Goal: Entertainment & Leisure: Browse casually

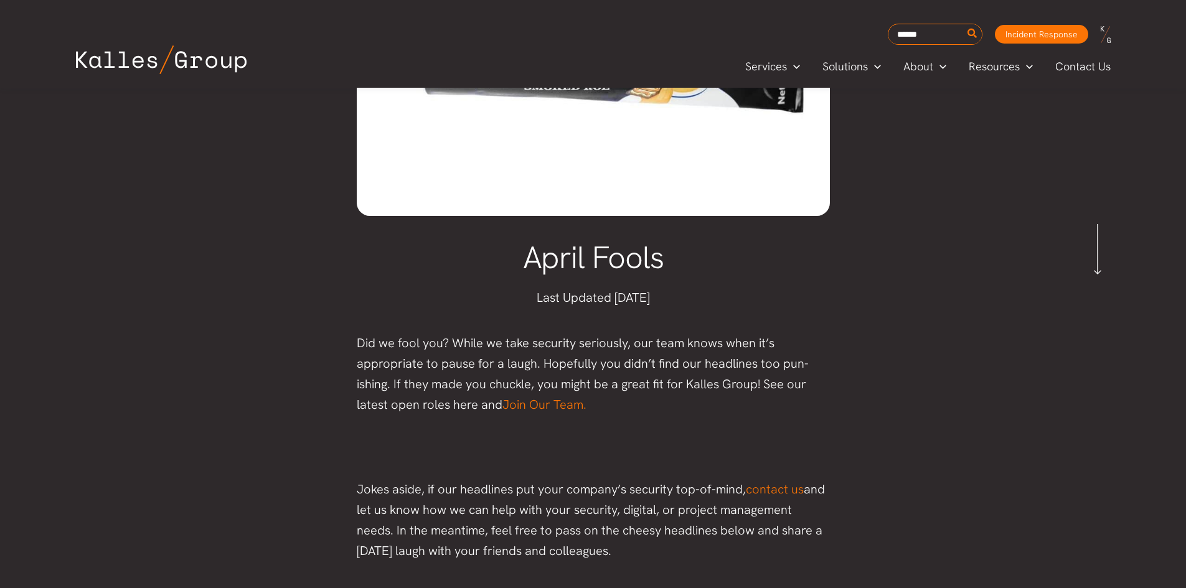
scroll to position [327, 0]
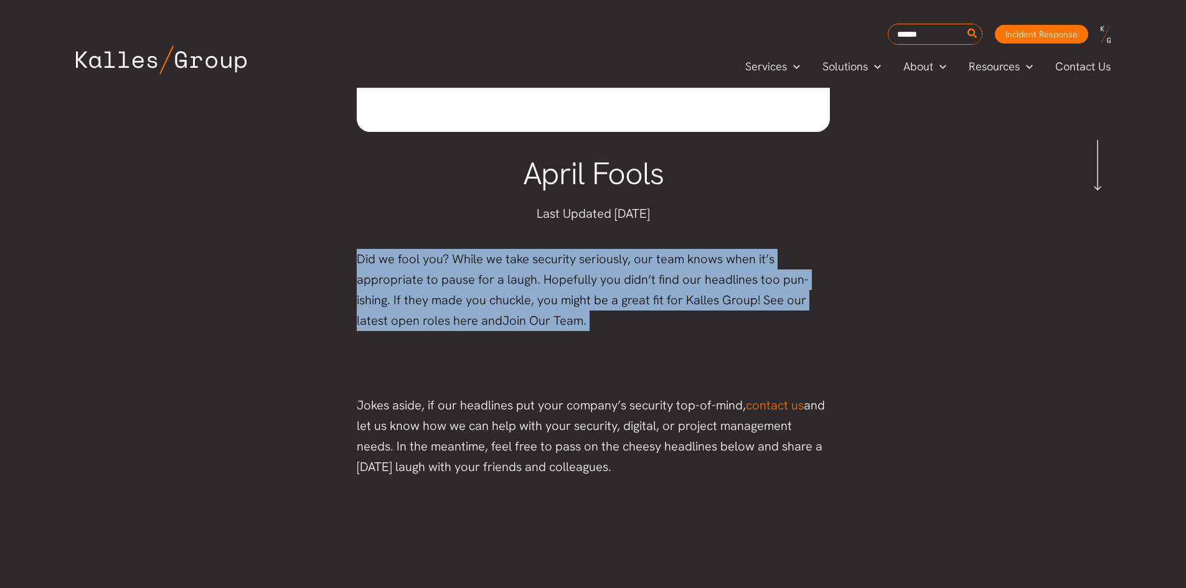
drag, startPoint x: 312, startPoint y: 251, endPoint x: 297, endPoint y: 335, distance: 85.2
drag, startPoint x: 297, startPoint y: 335, endPoint x: 296, endPoint y: 262, distance: 72.8
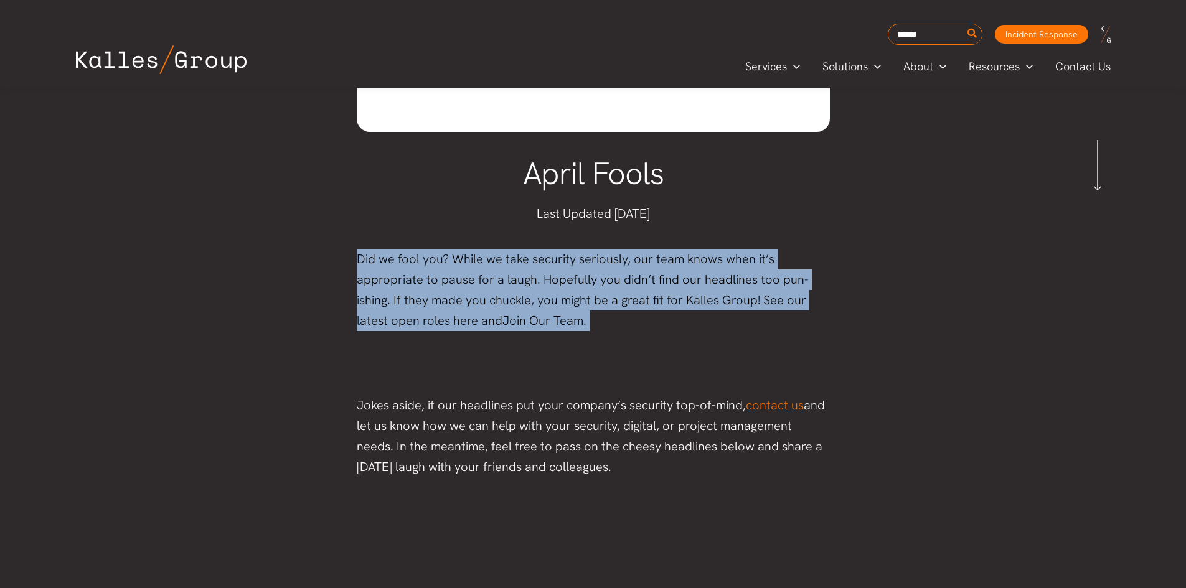
drag, startPoint x: 296, startPoint y: 262, endPoint x: 276, endPoint y: 338, distance: 78.3
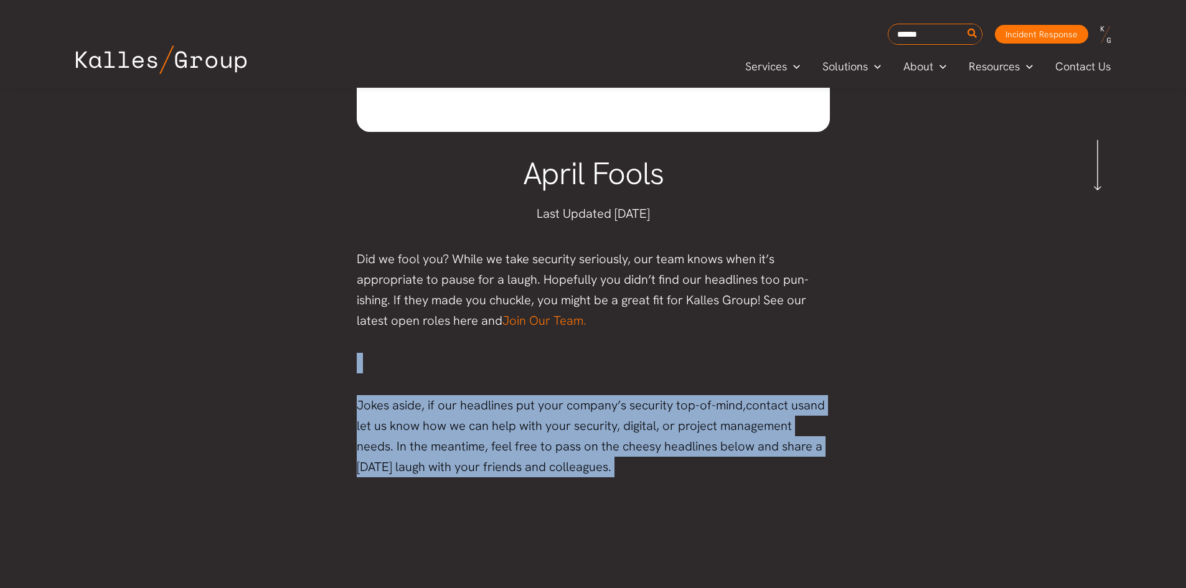
drag, startPoint x: 276, startPoint y: 338, endPoint x: 314, endPoint y: 485, distance: 152.1
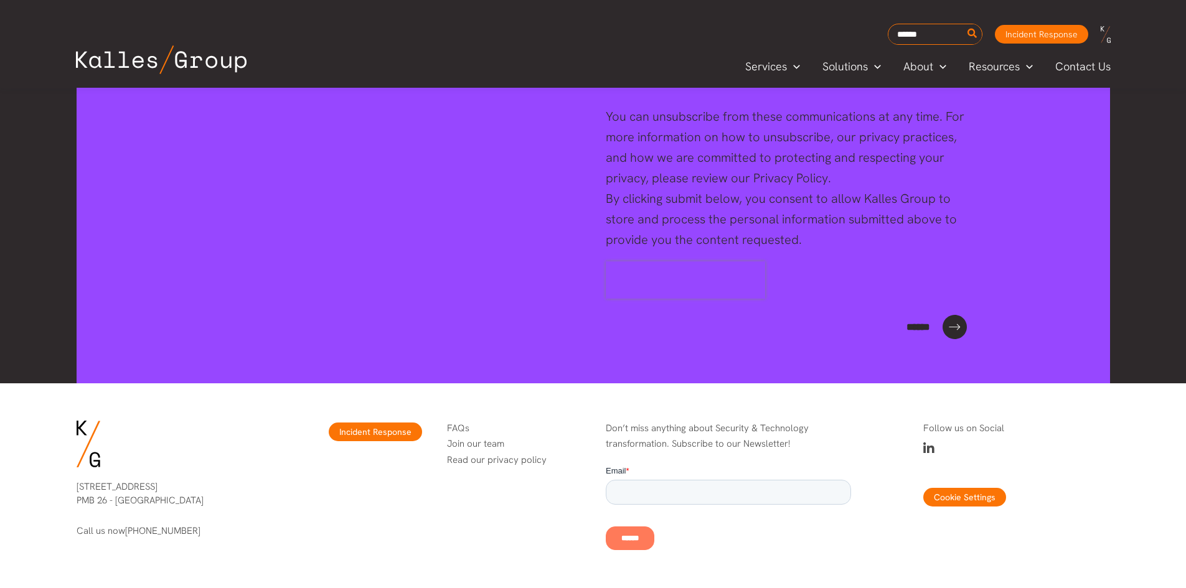
scroll to position [3126, 0]
